Goal: Task Accomplishment & Management: Use online tool/utility

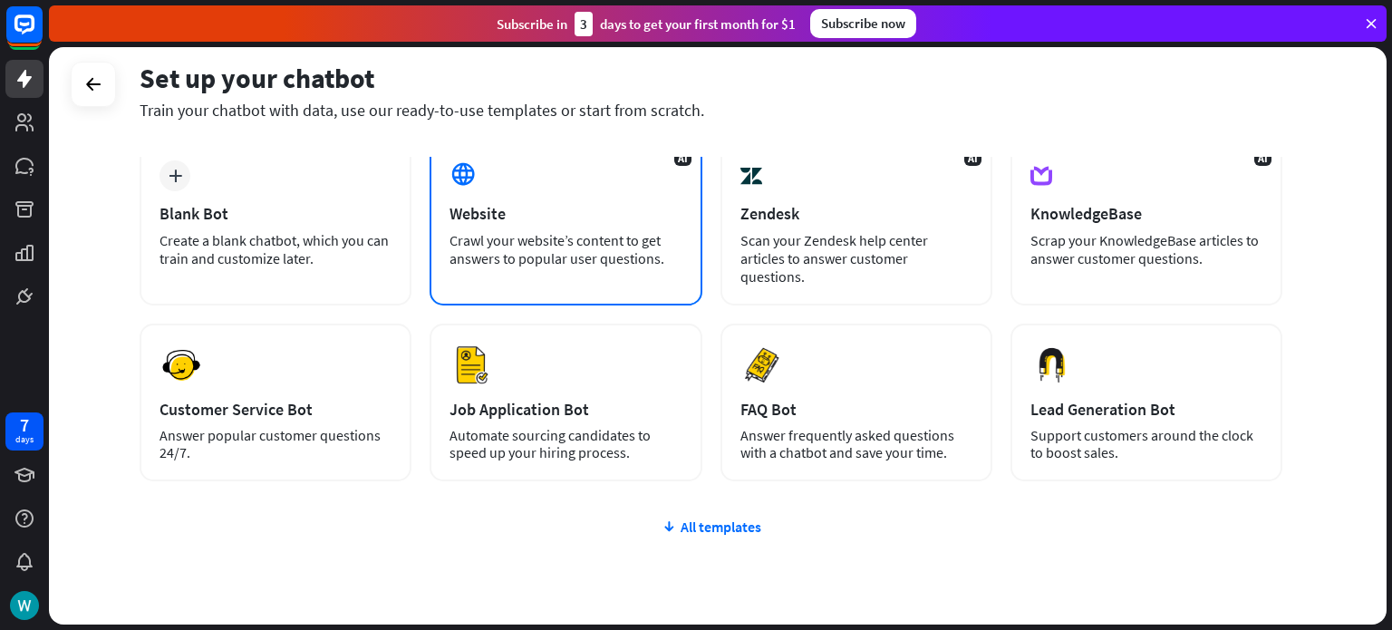
scroll to position [101, 0]
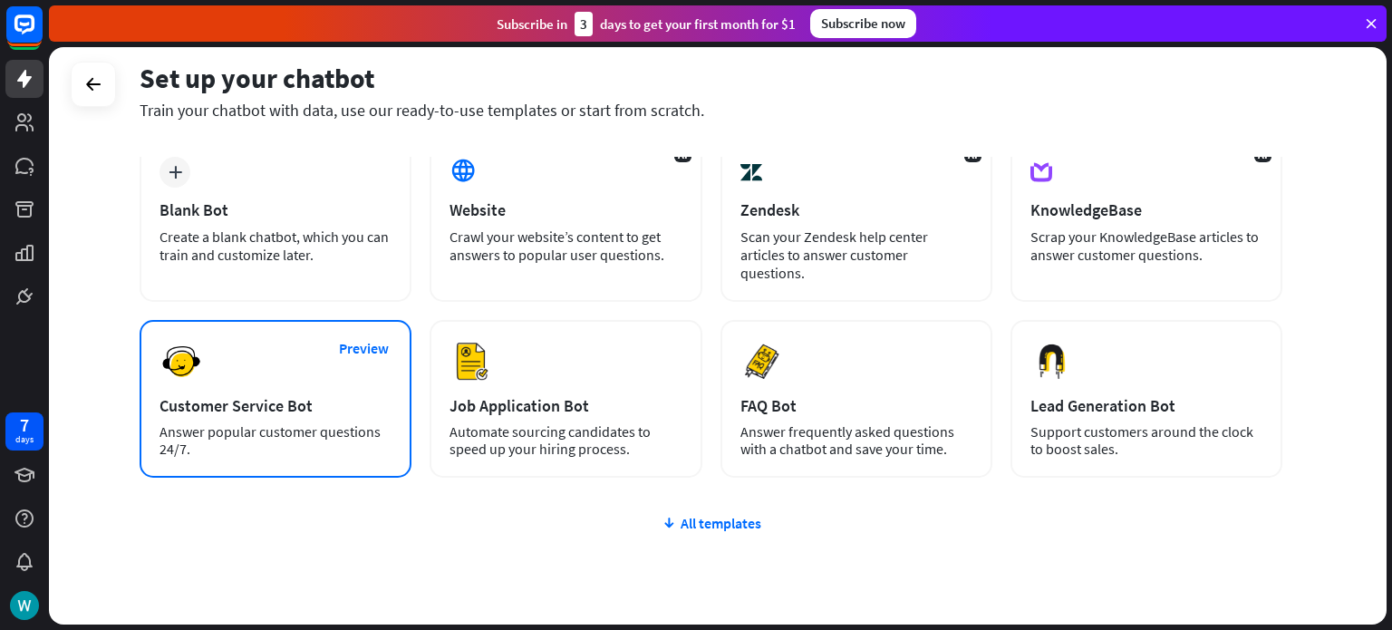
click at [294, 360] on div "Preview Customer Service Bot Answer popular customer questions 24/7." at bounding box center [276, 399] width 272 height 158
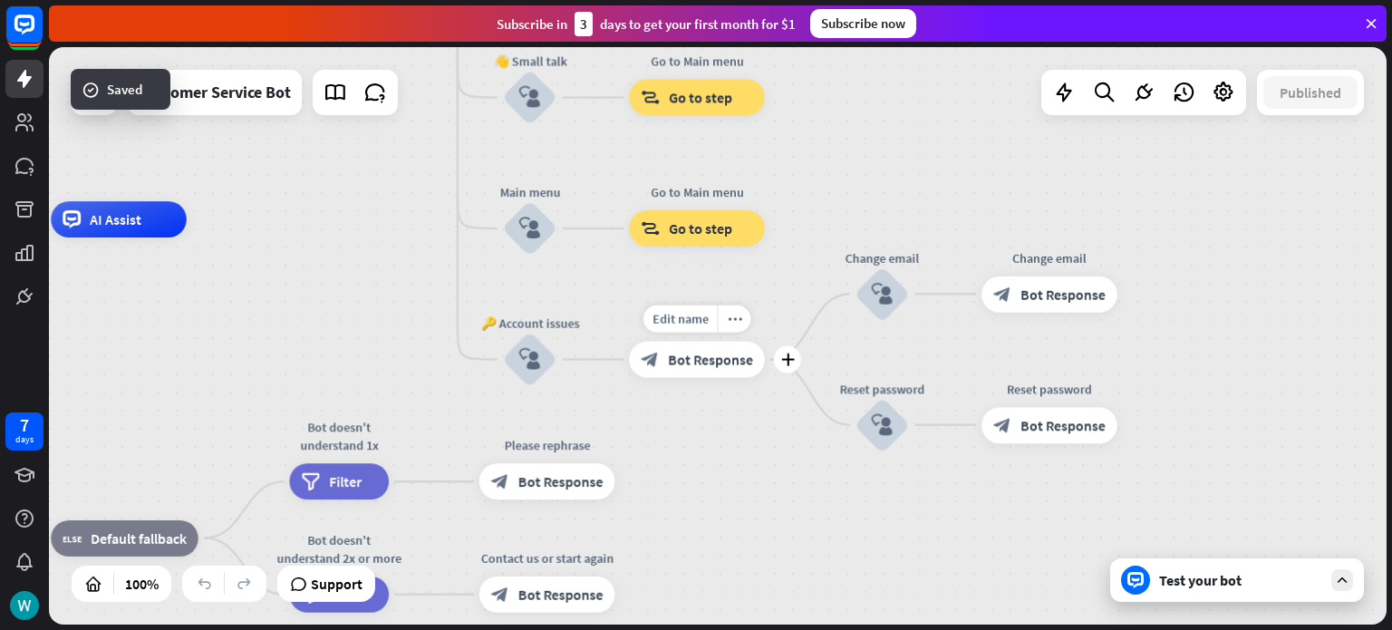
drag, startPoint x: 1145, startPoint y: 515, endPoint x: 629, endPoint y: 387, distance: 532.0
click at [629, 378] on div "Edit name more_horiz plus block_bot_response Bot Response" at bounding box center [697, 360] width 136 height 36
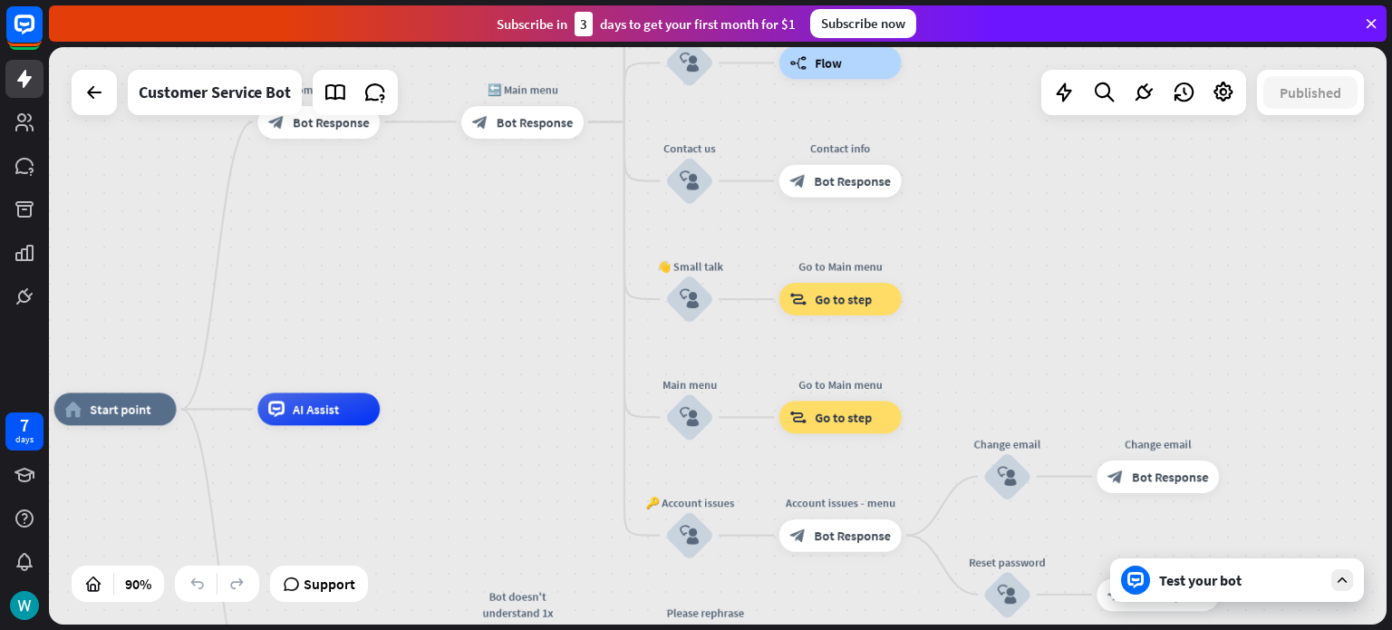
drag, startPoint x: 660, startPoint y: 425, endPoint x: 830, endPoint y: 612, distance: 253.3
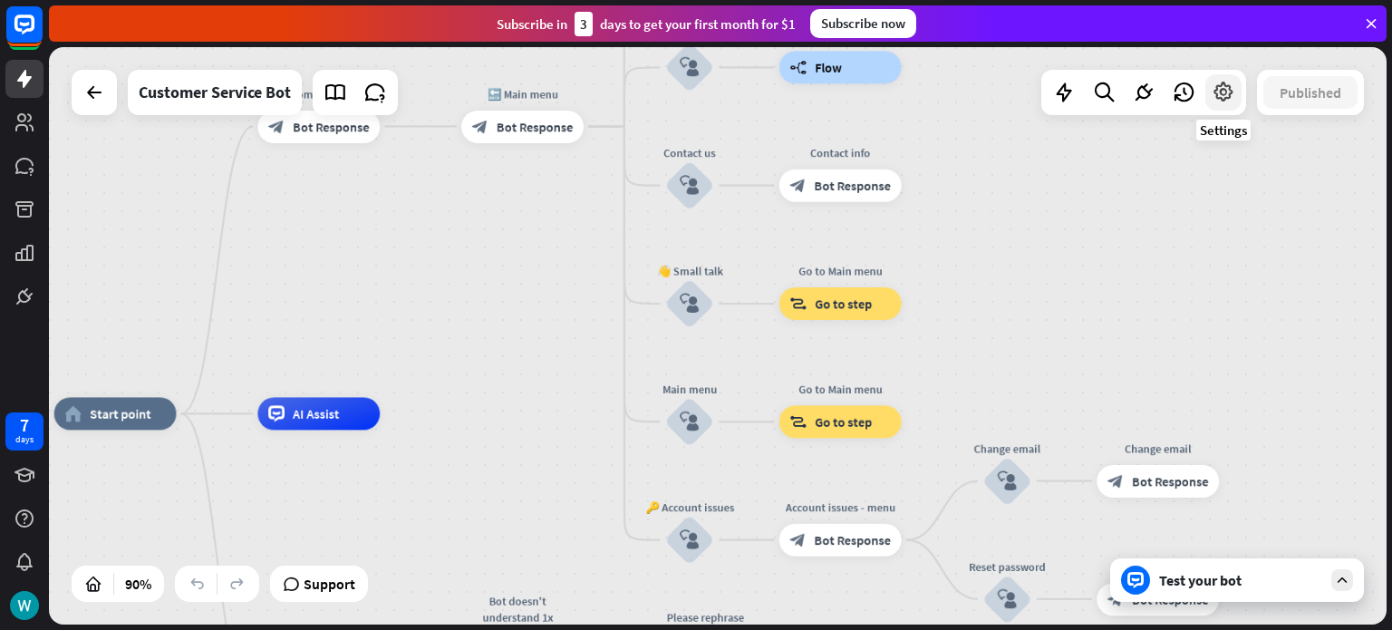
click at [1217, 97] on icon at bounding box center [1223, 93] width 24 height 24
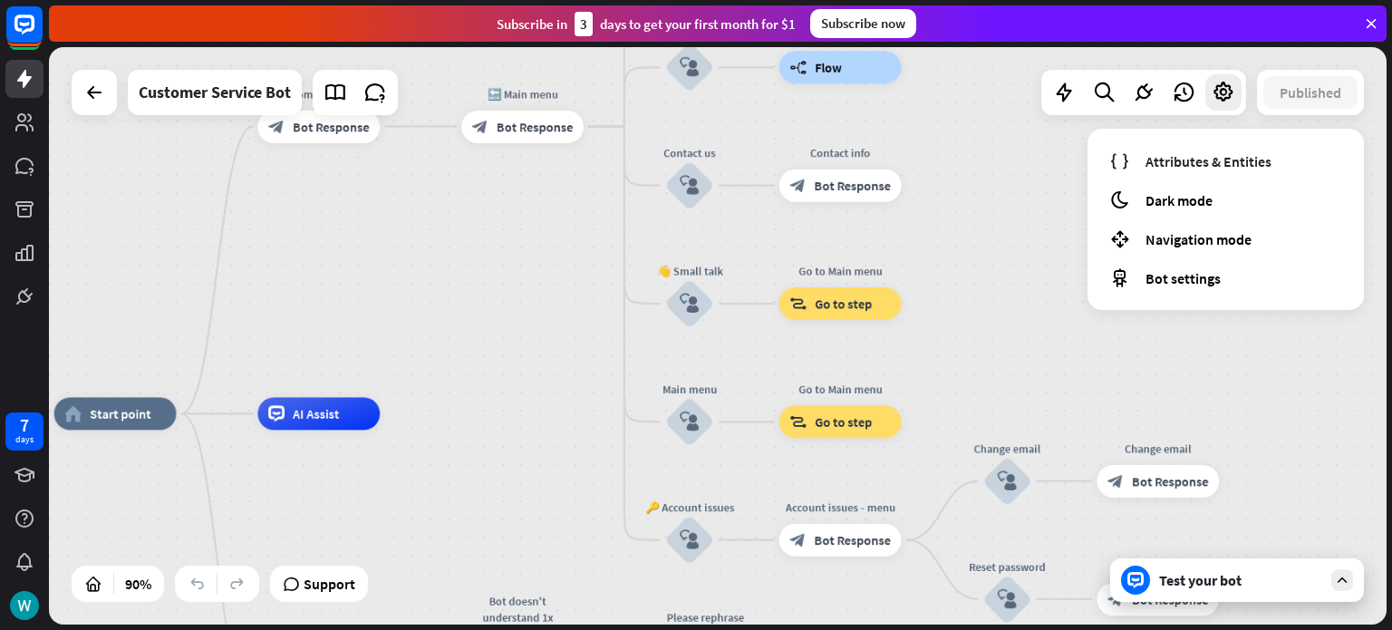
click at [1214, 330] on div "home_2 Start point Welcome message block_bot_response Bot Response 🔙 Main menu …" at bounding box center [717, 335] width 1337 height 577
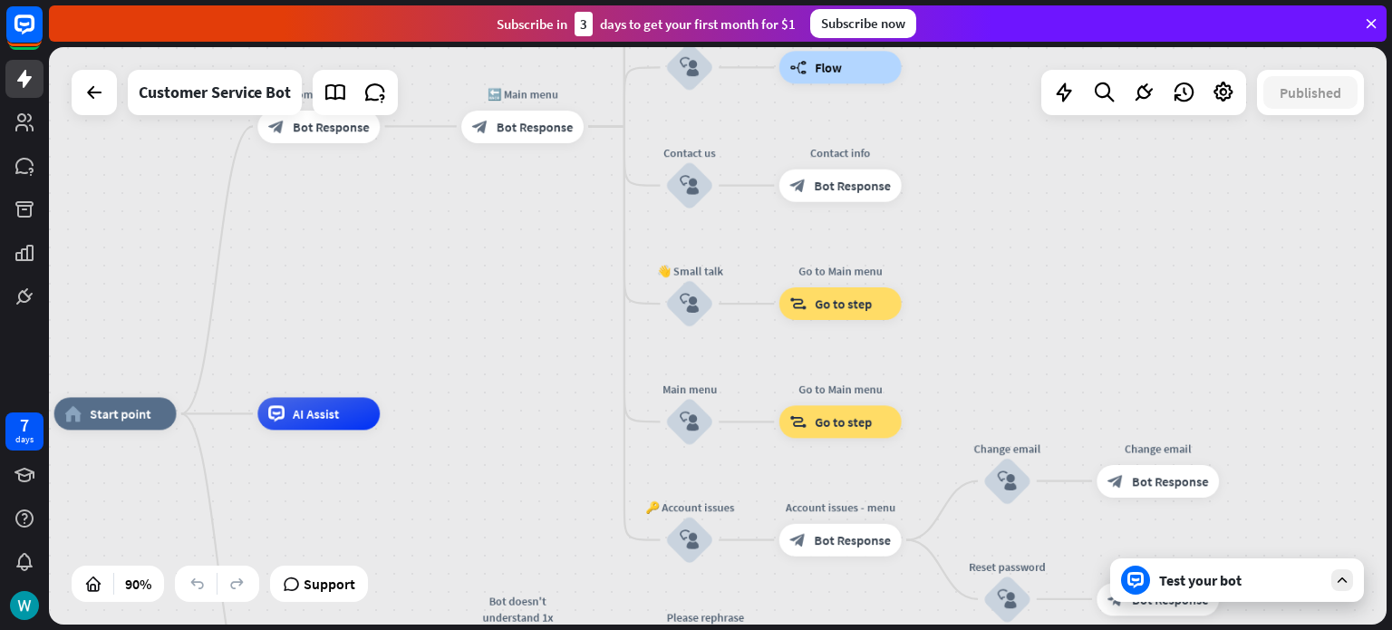
click at [1200, 575] on div "Test your bot" at bounding box center [1240, 580] width 163 height 18
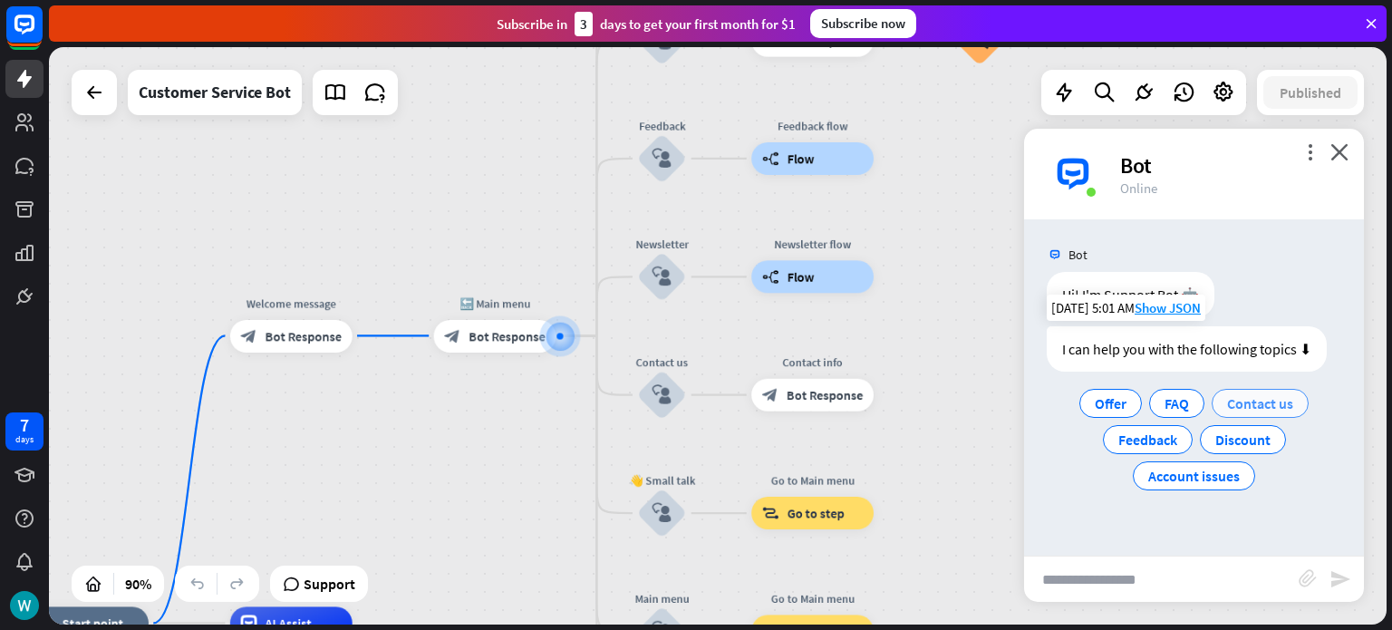
click at [1256, 400] on span "Contact us" at bounding box center [1260, 403] width 66 height 18
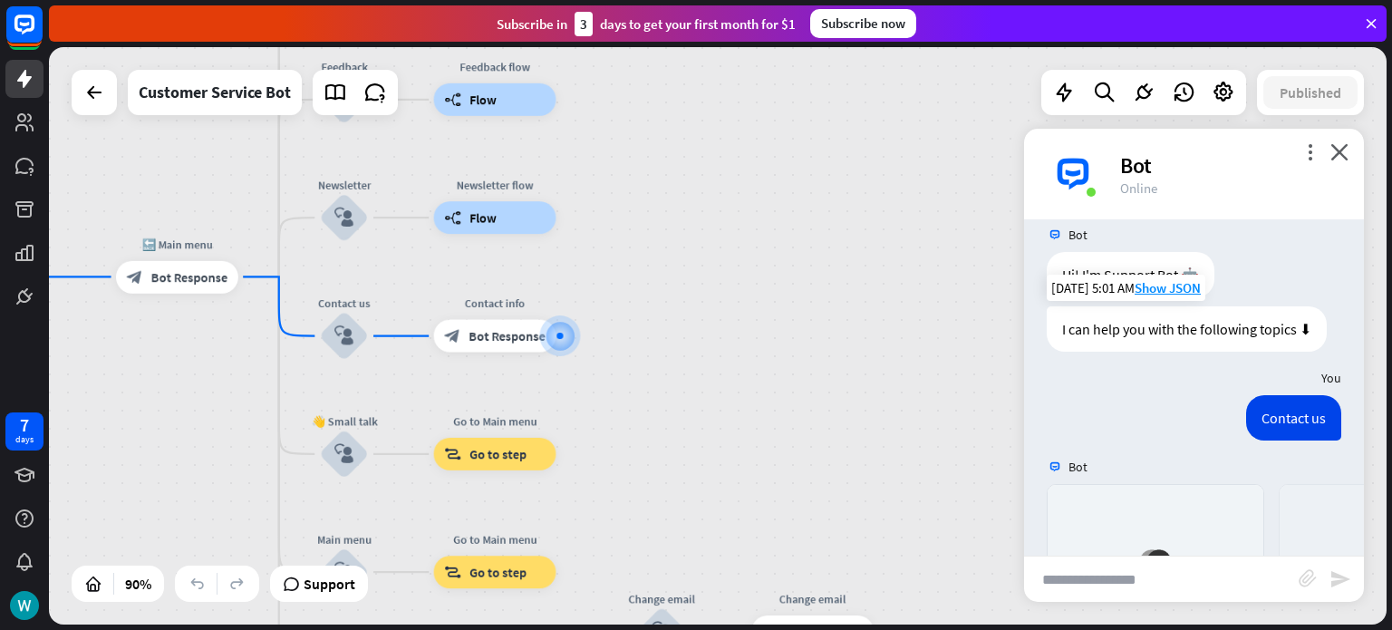
scroll to position [333, 0]
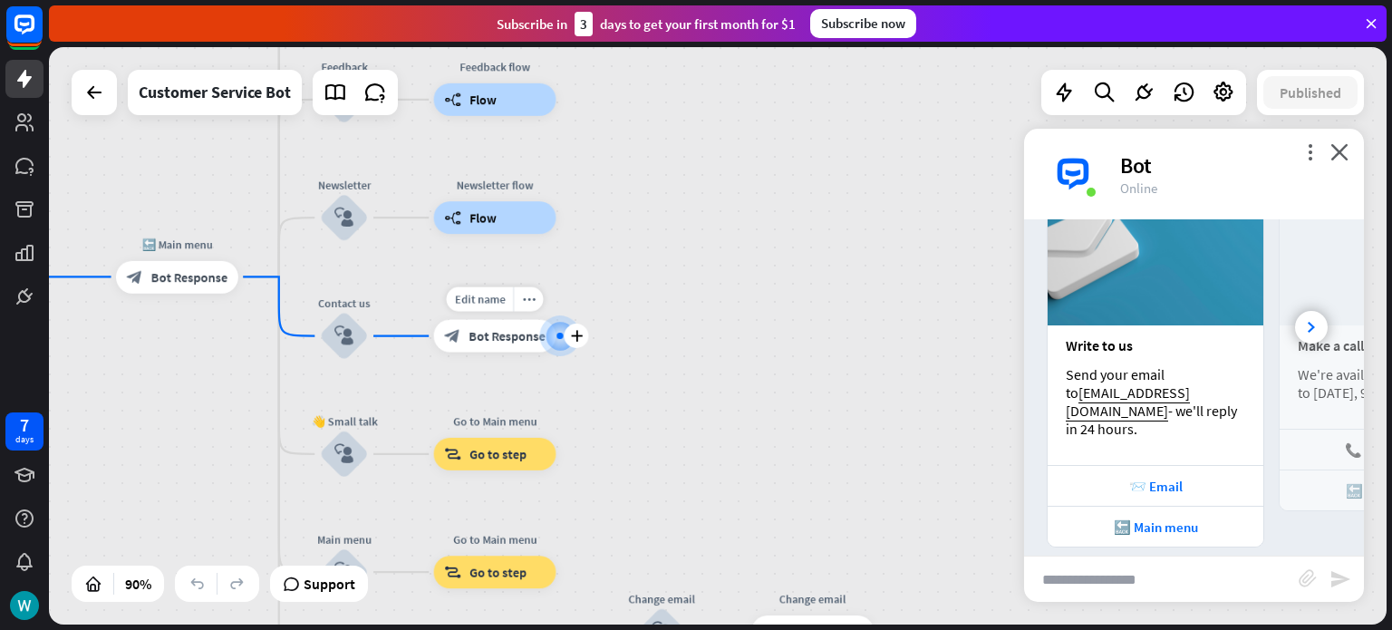
click at [554, 333] on div at bounding box center [560, 336] width 16 height 16
click at [493, 329] on span "Bot Response" at bounding box center [506, 336] width 77 height 16
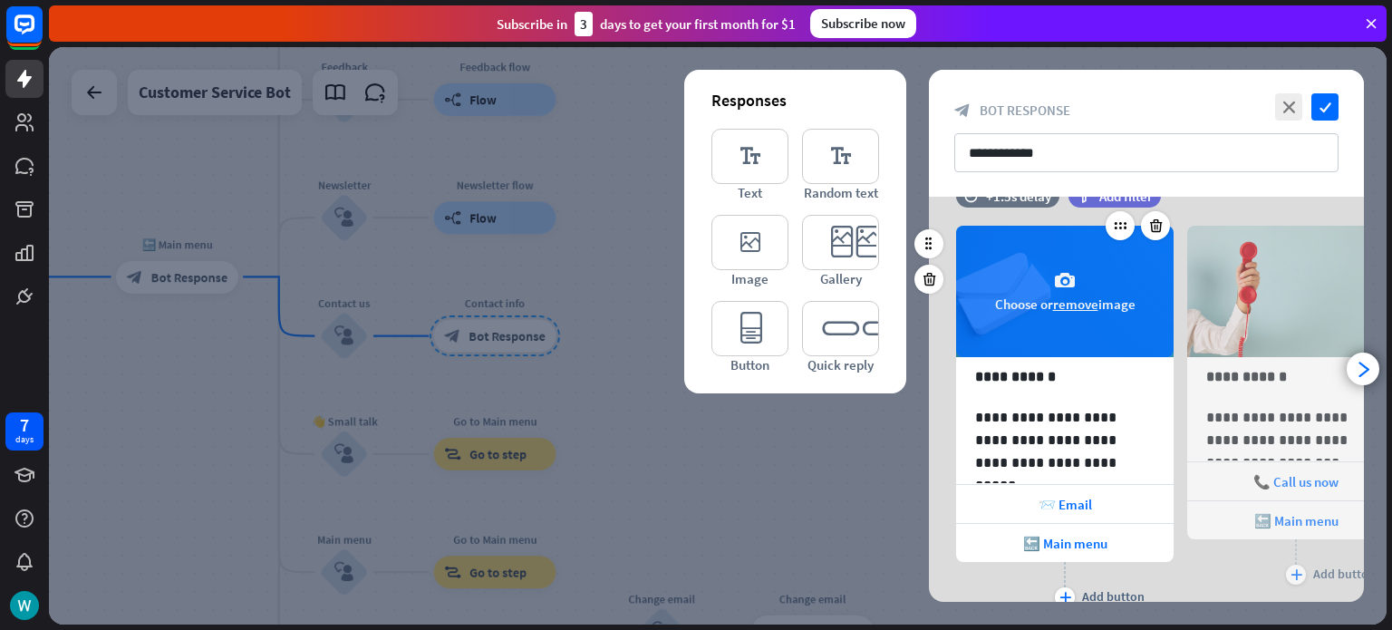
scroll to position [47, 0]
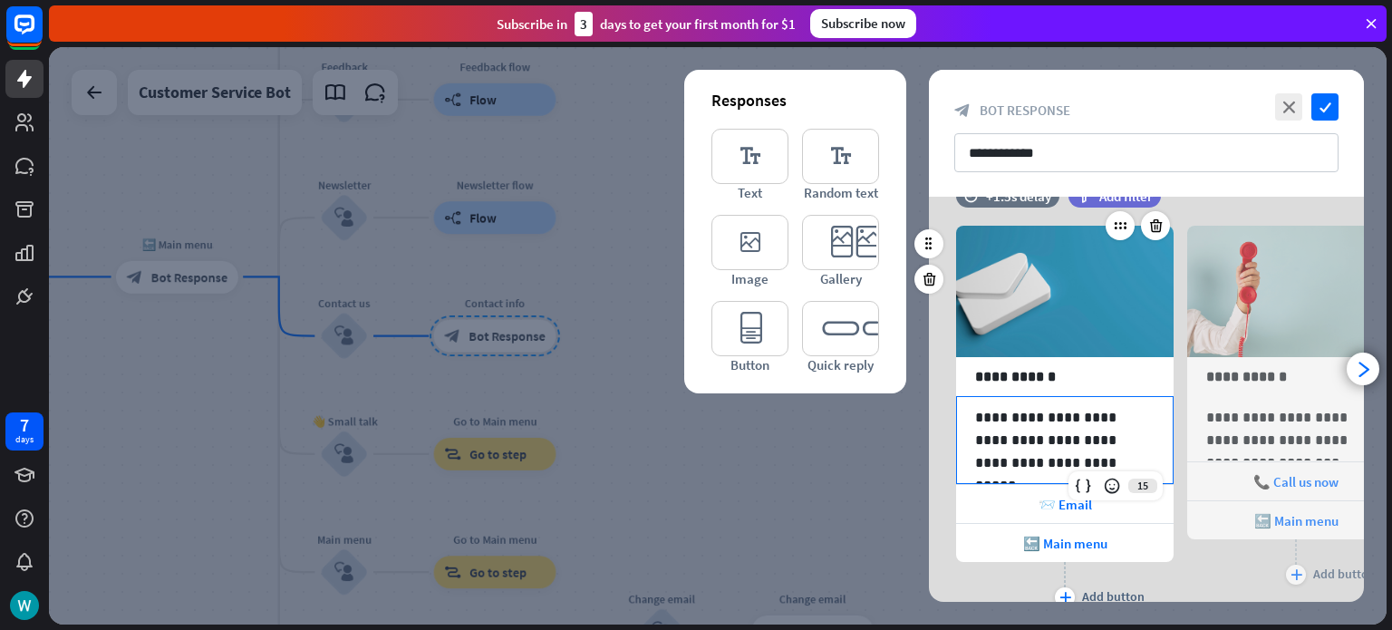
click at [1080, 434] on p "**********" at bounding box center [1064, 440] width 179 height 68
drag, startPoint x: 1116, startPoint y: 438, endPoint x: 976, endPoint y: 441, distance: 140.5
click at [976, 441] on p "**********" at bounding box center [1064, 440] width 179 height 68
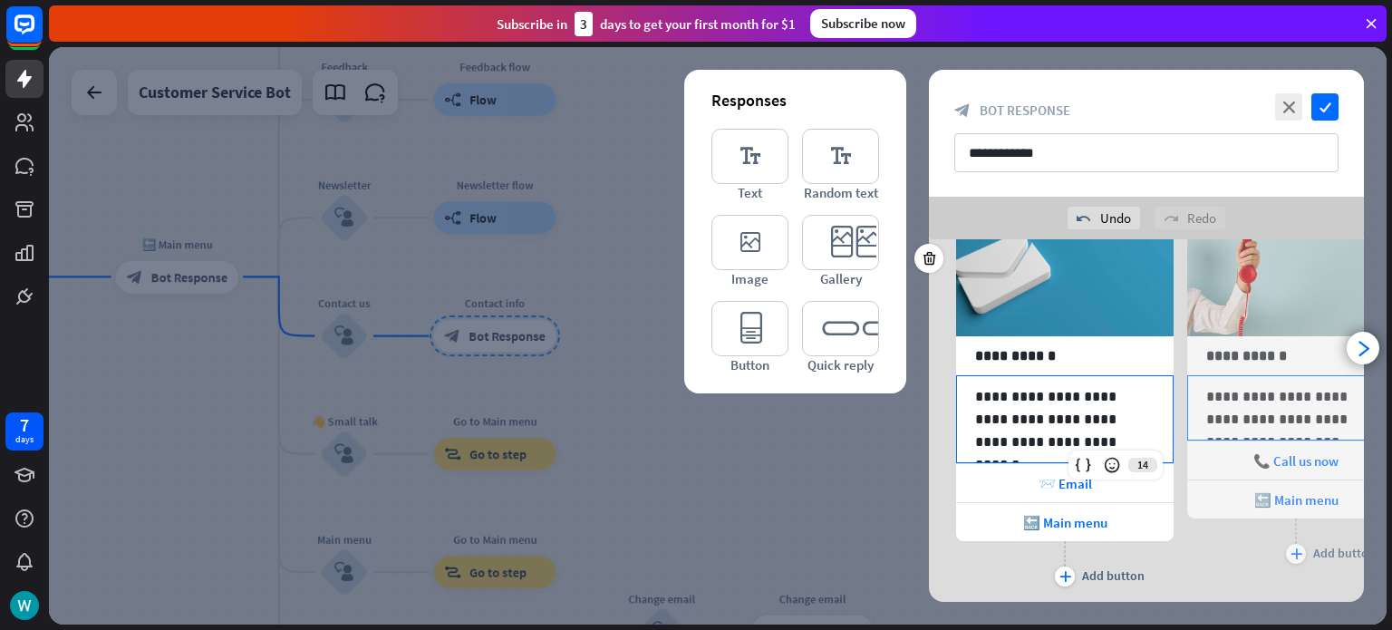
scroll to position [162, 0]
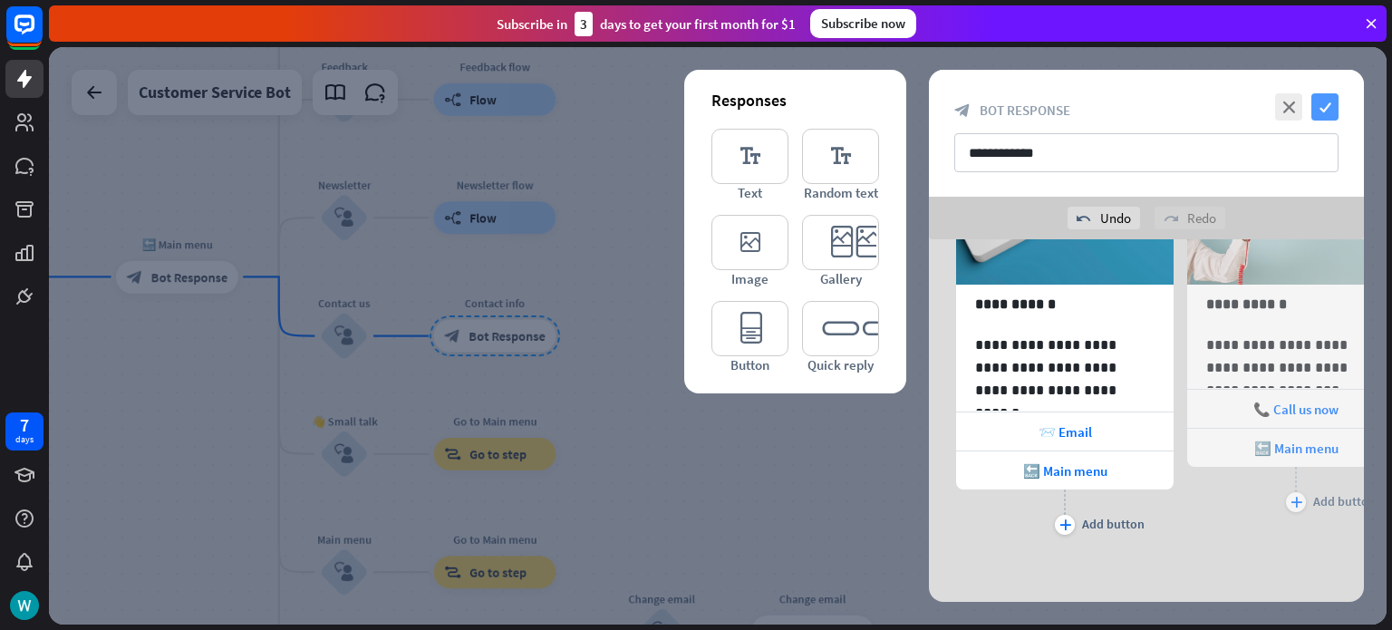
click at [1326, 113] on icon "check" at bounding box center [1324, 106] width 27 height 27
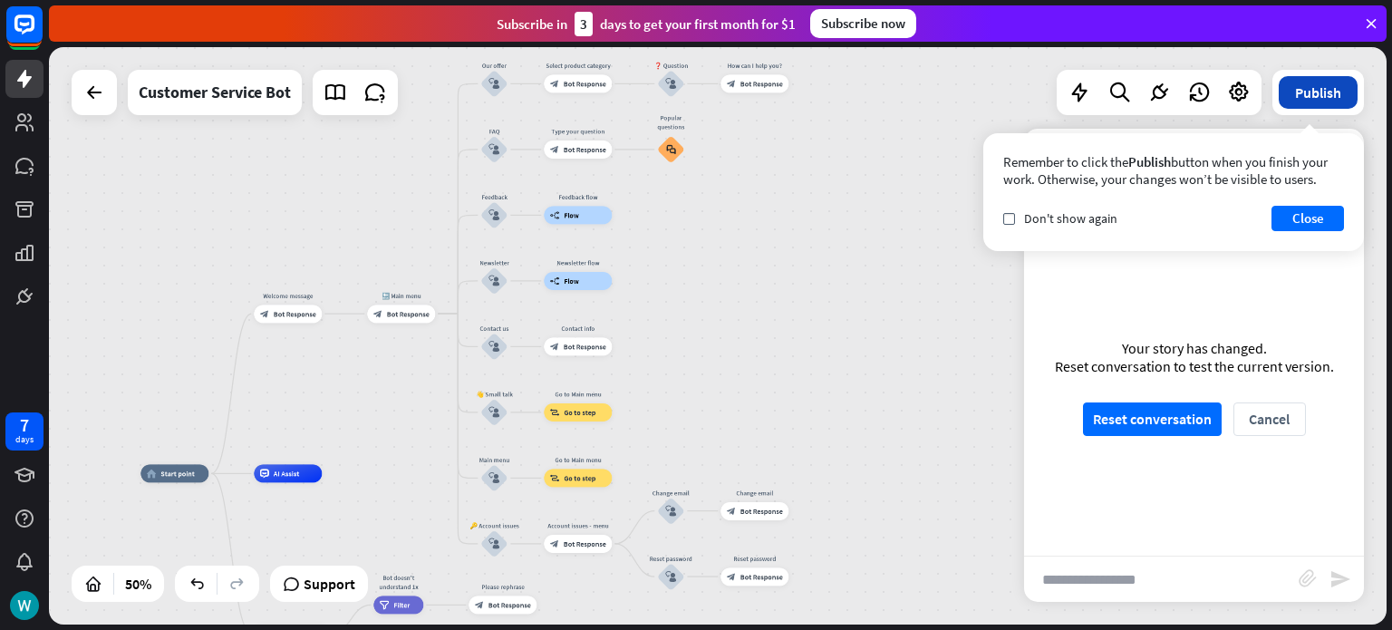
click at [1316, 101] on button "Publish" at bounding box center [1317, 92] width 79 height 33
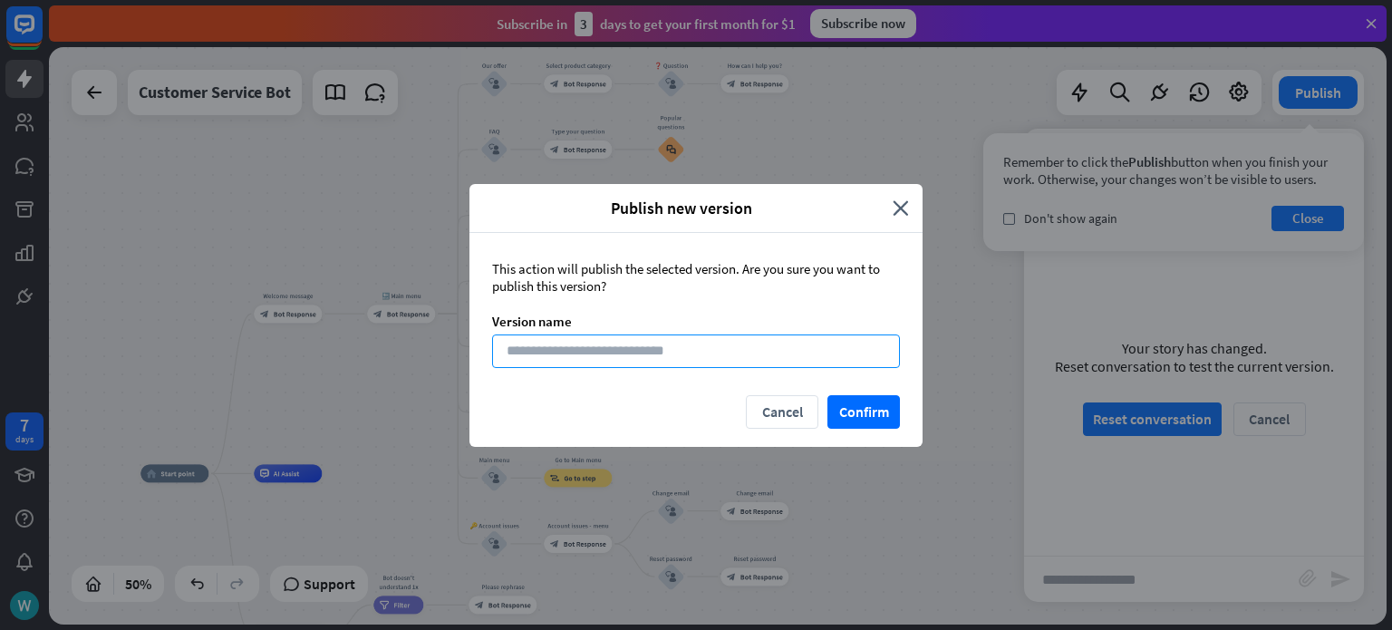
click at [829, 357] on input at bounding box center [696, 351] width 408 height 34
type input "**"
click at [855, 416] on button "Confirm" at bounding box center [863, 412] width 72 height 34
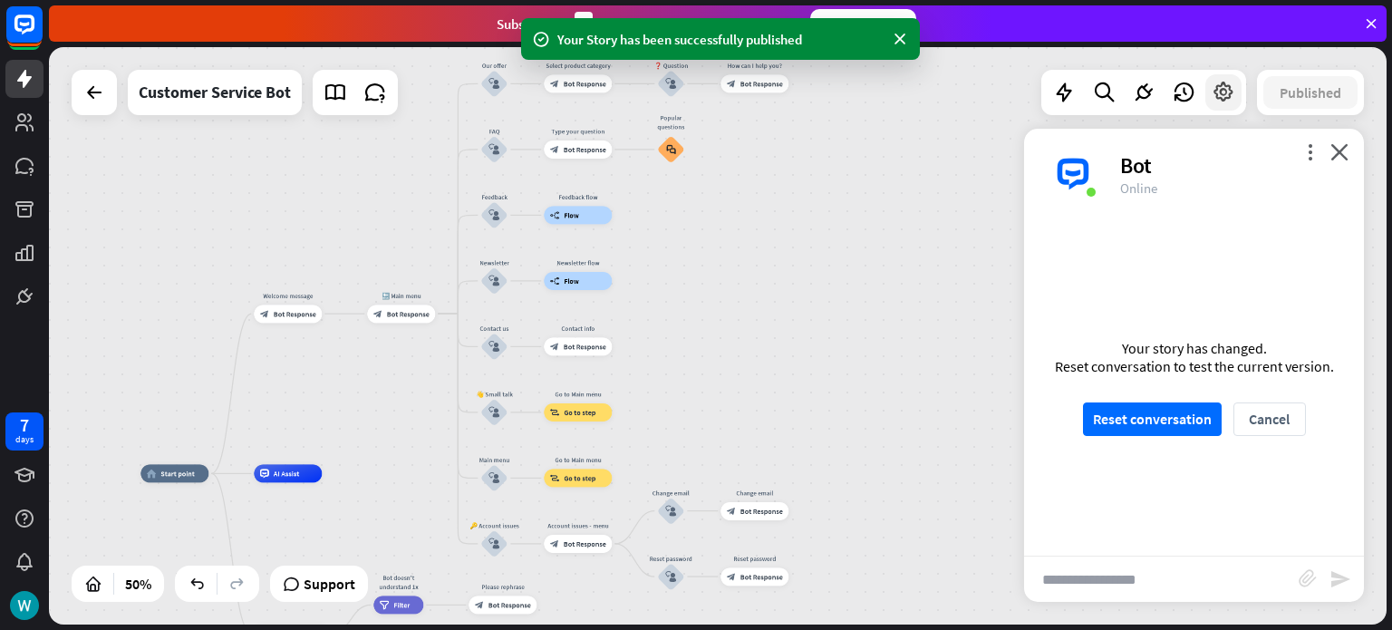
click at [1211, 94] on icon at bounding box center [1223, 93] width 24 height 24
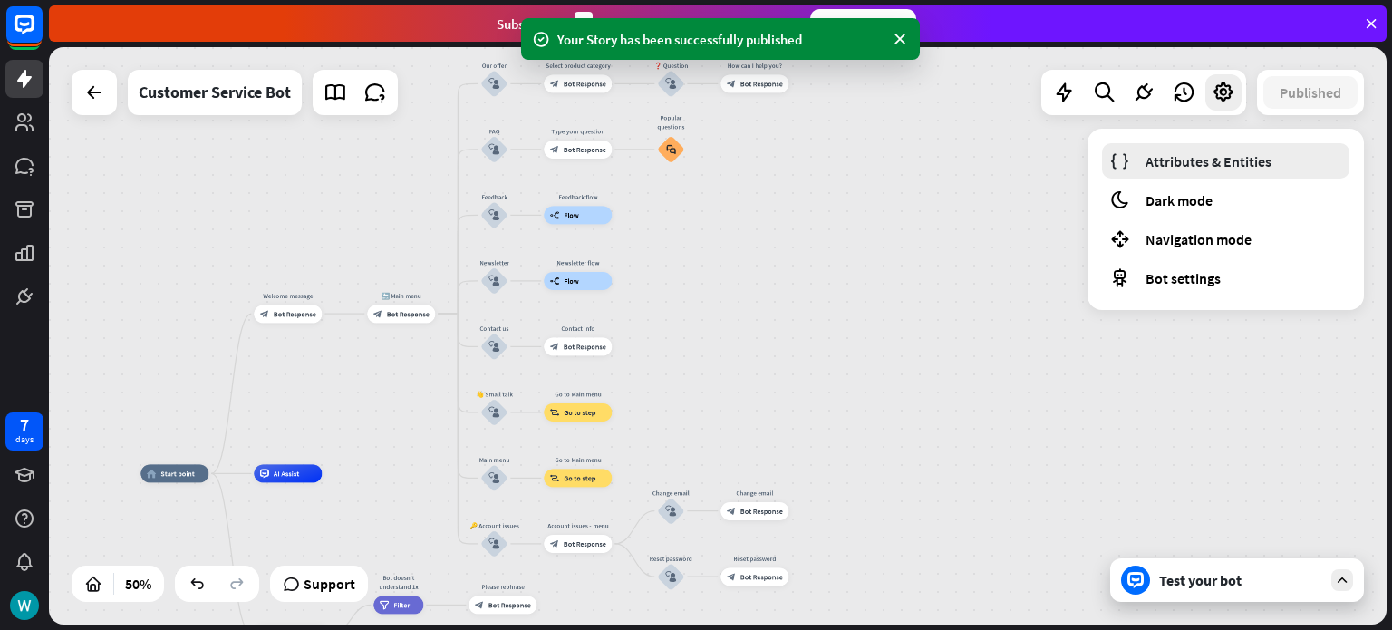
click at [1186, 166] on span "Attributes & Entities" at bounding box center [1208, 161] width 126 height 18
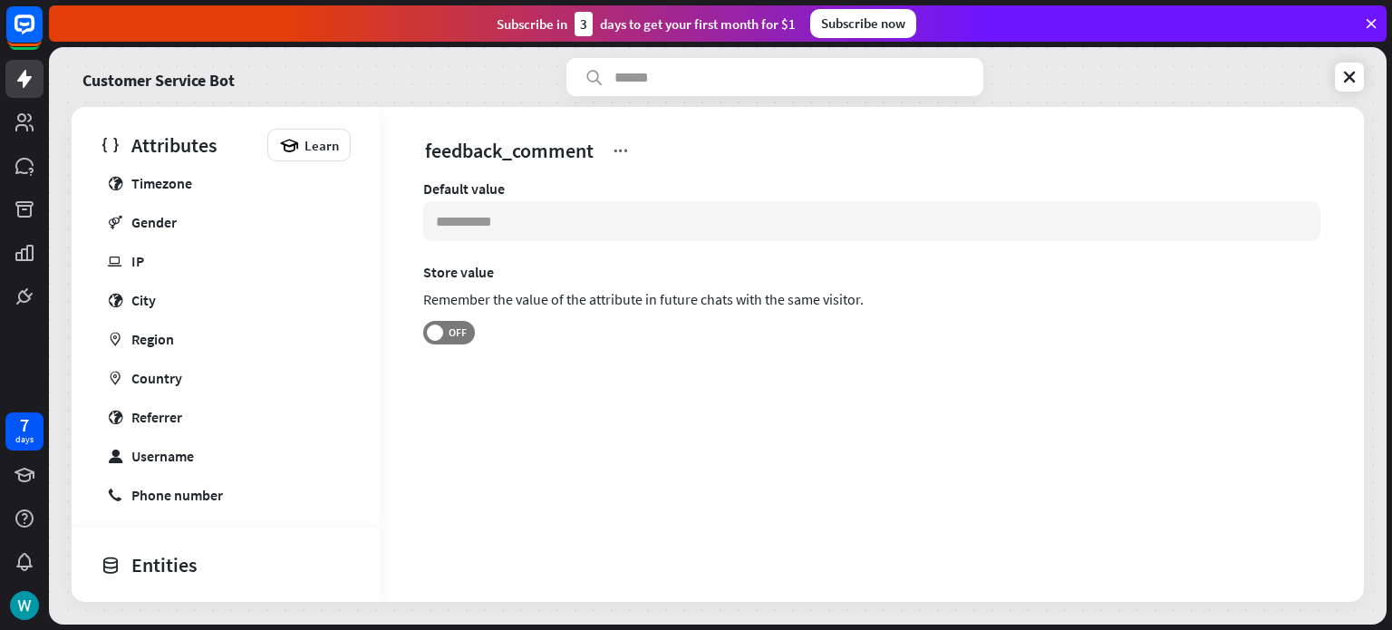
scroll to position [479, 0]
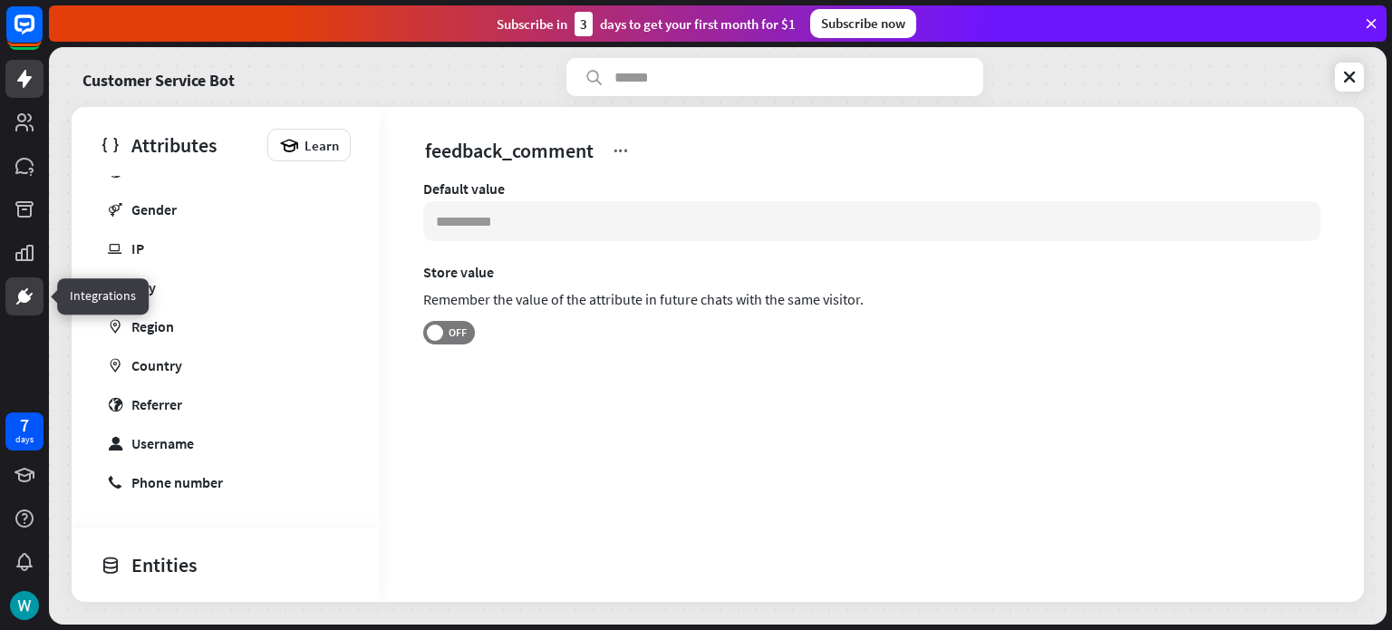
click at [26, 284] on link at bounding box center [24, 296] width 38 height 38
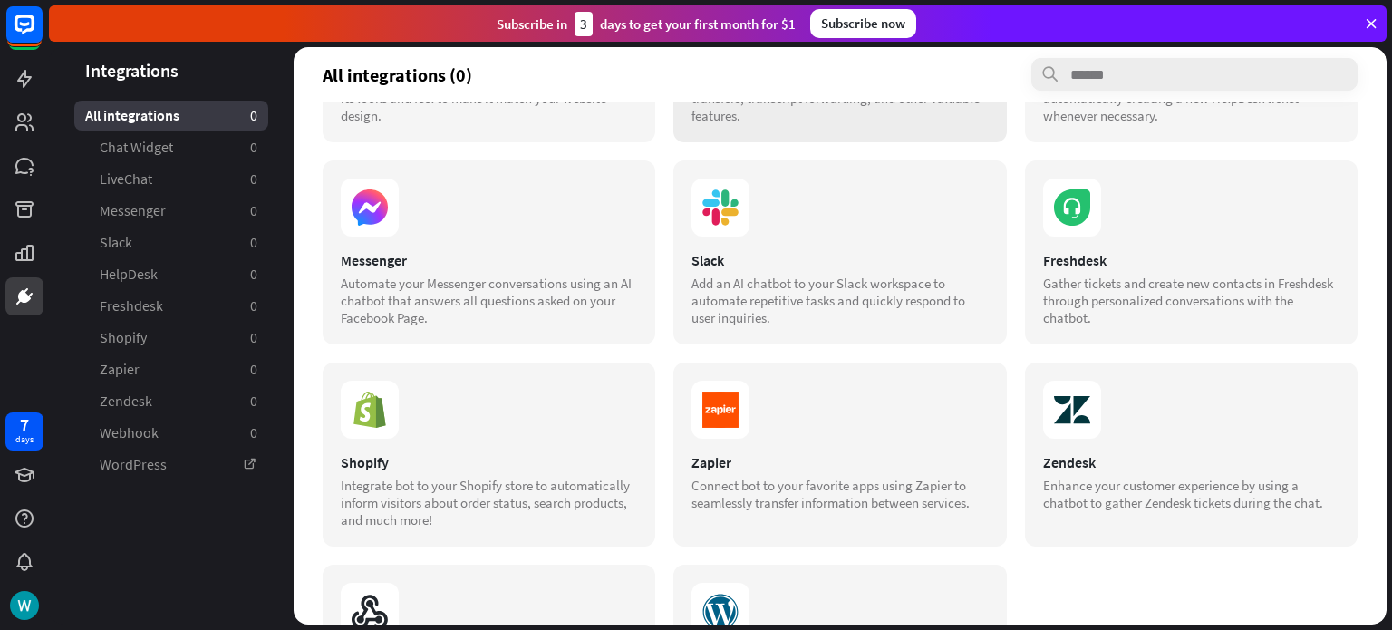
scroll to position [325, 0]
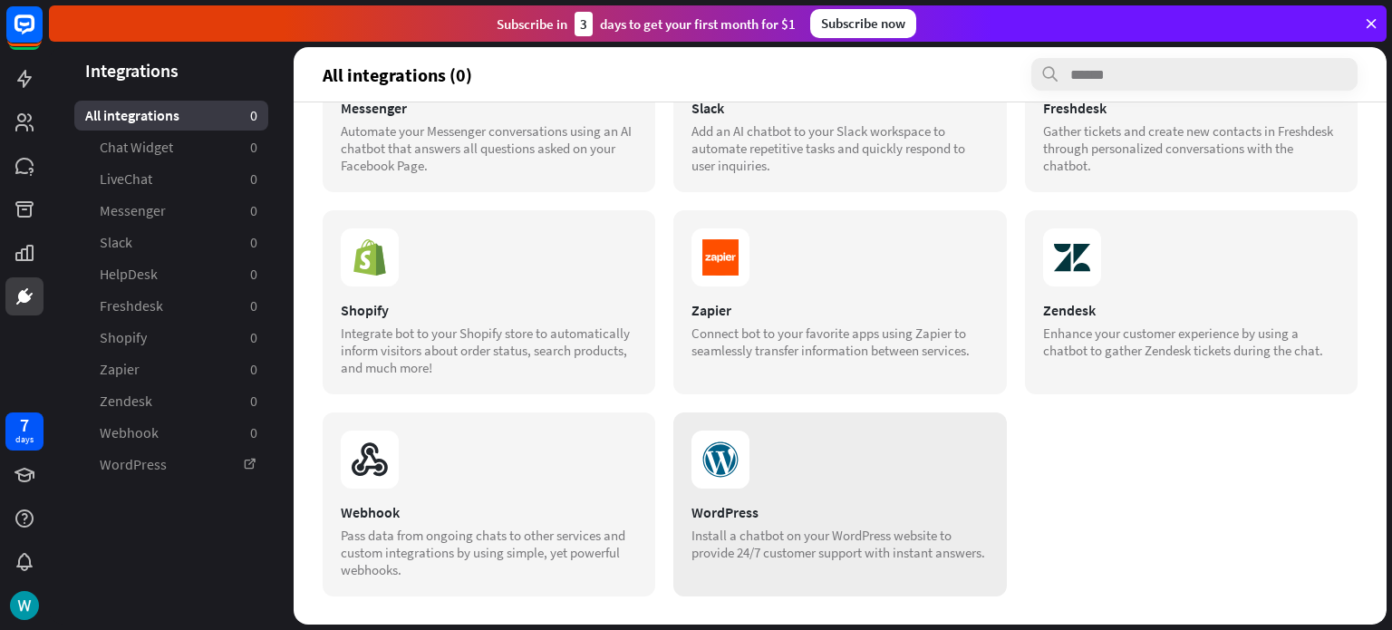
click at [863, 448] on section at bounding box center [839, 459] width 296 height 58
